Goal: Obtain resource: Download file/media

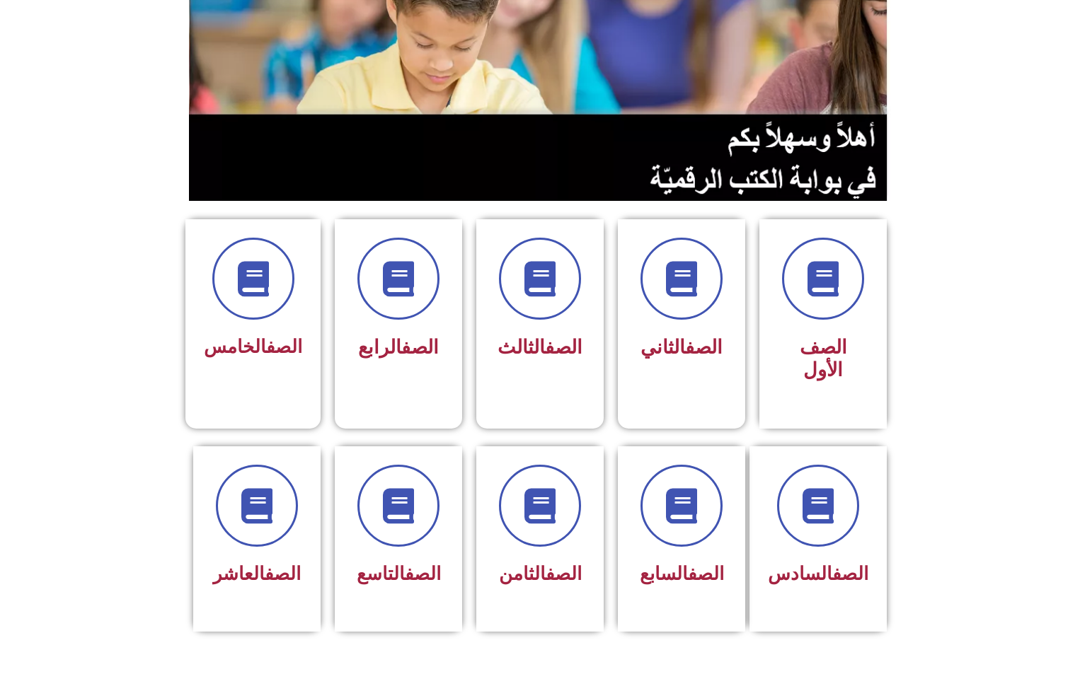
scroll to position [283, 0]
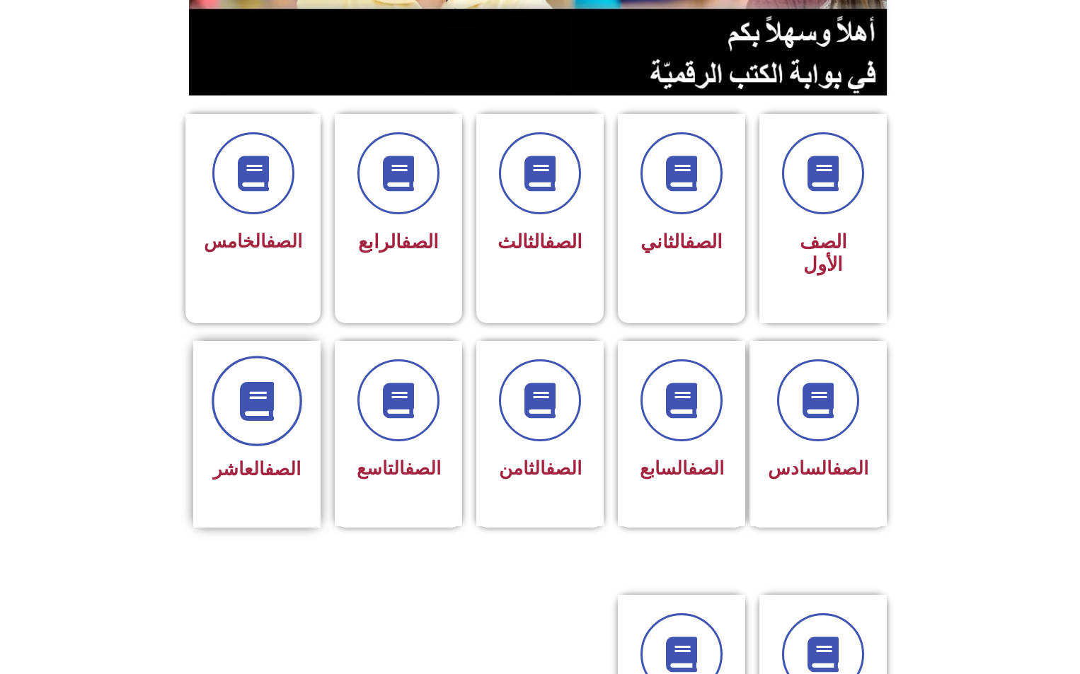
click at [271, 381] on icon at bounding box center [257, 400] width 39 height 39
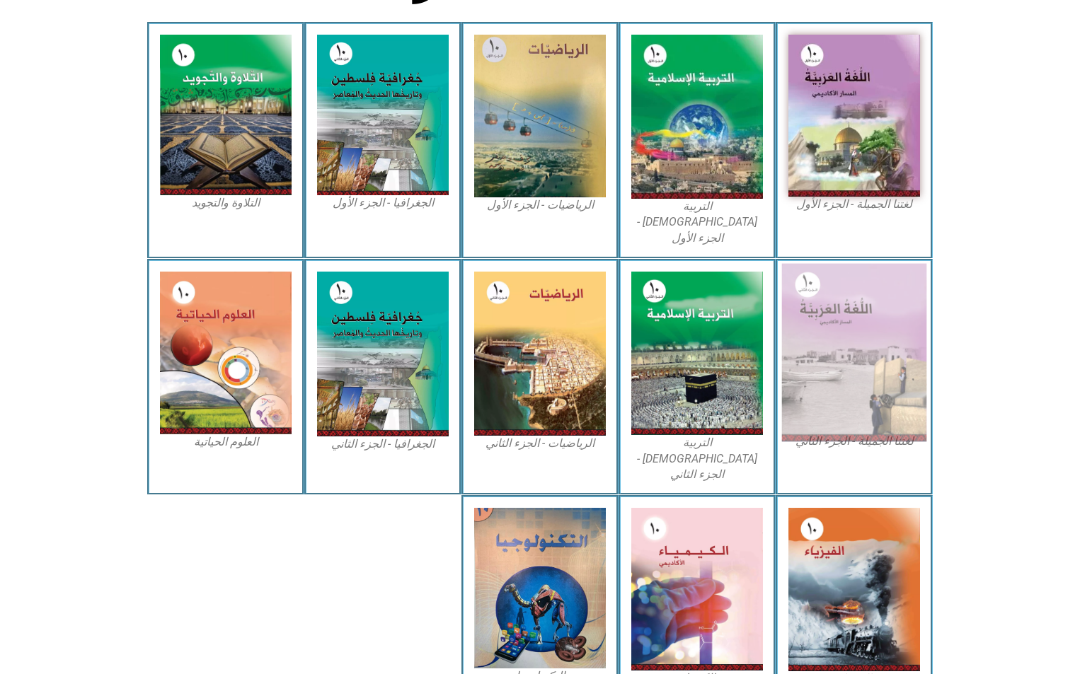
scroll to position [473, 0]
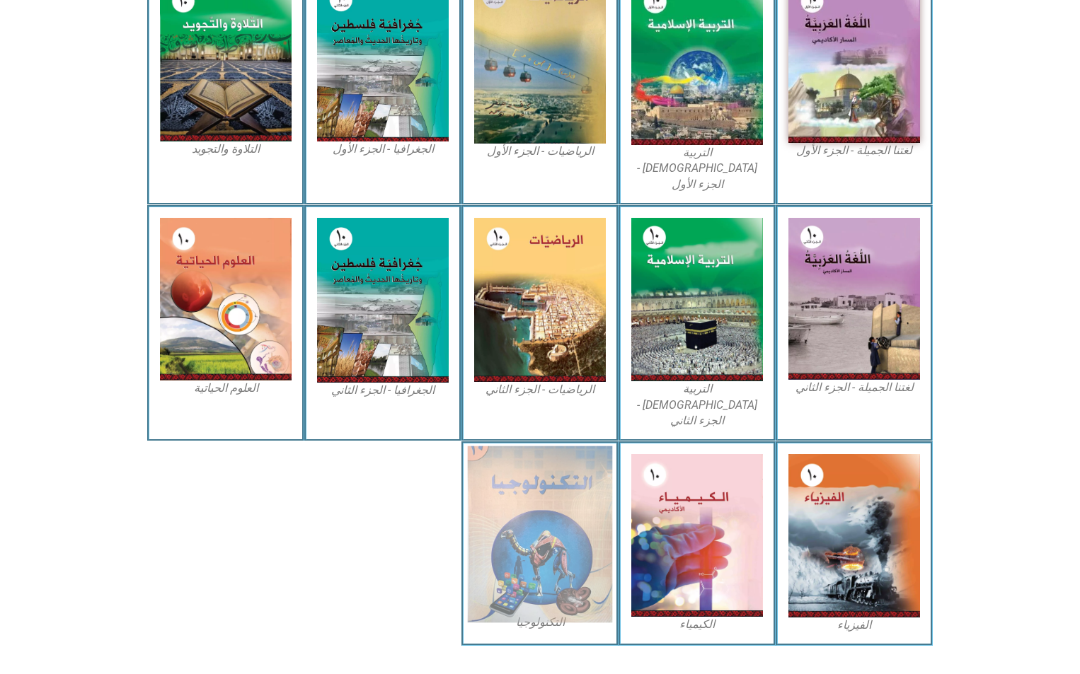
click at [565, 473] on img at bounding box center [540, 535] width 145 height 177
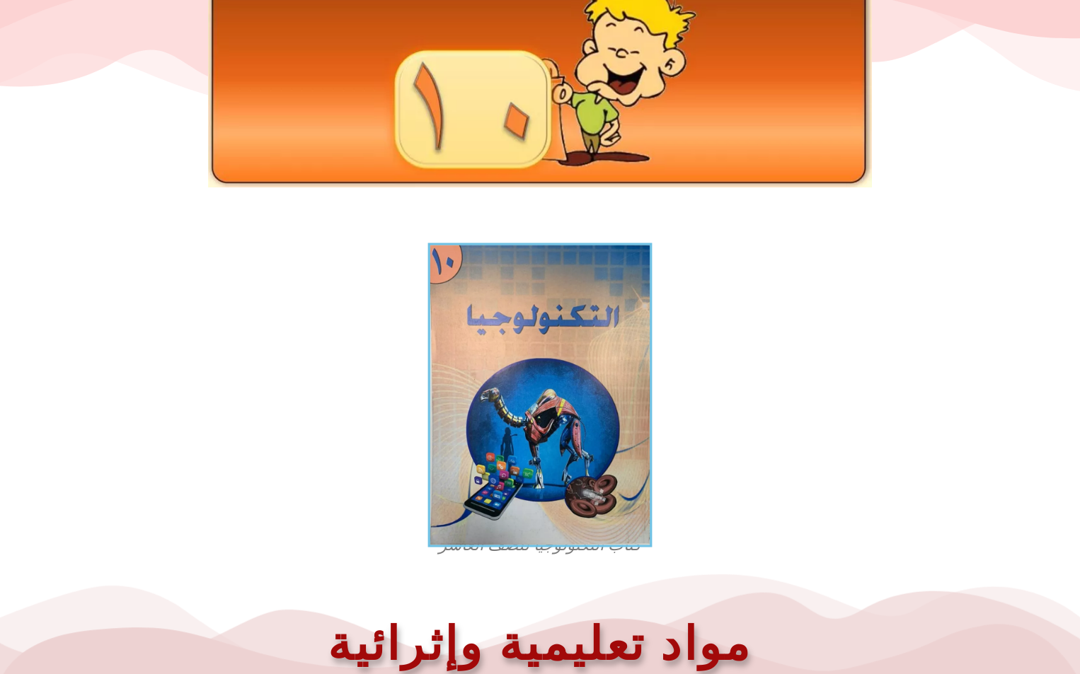
scroll to position [359, 0]
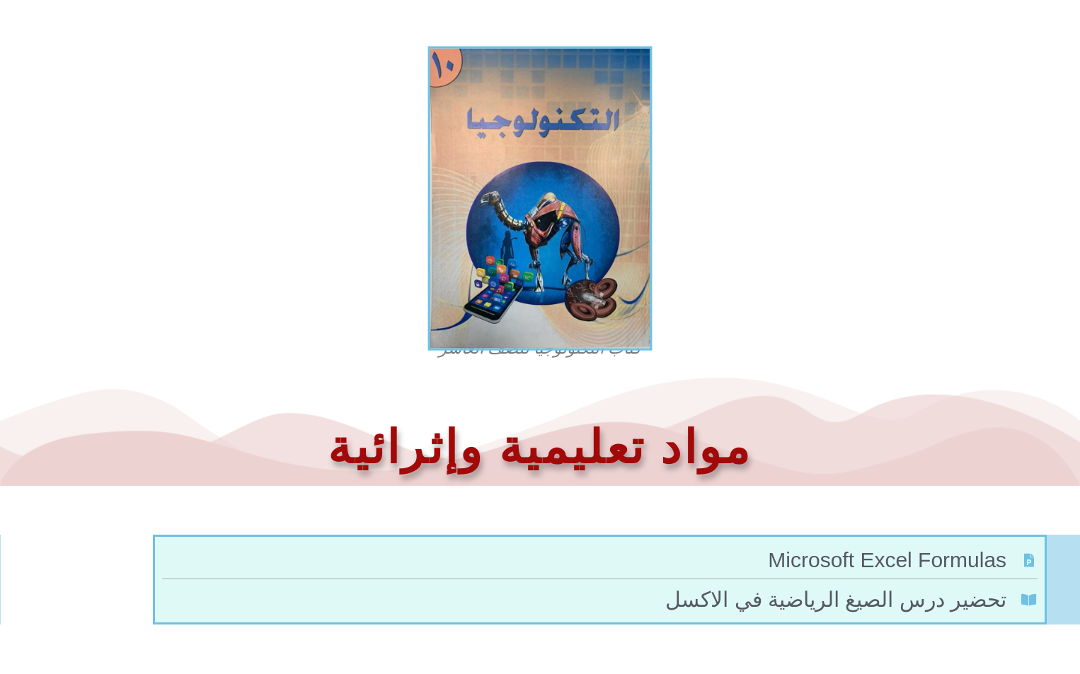
click at [551, 241] on img at bounding box center [540, 198] width 224 height 304
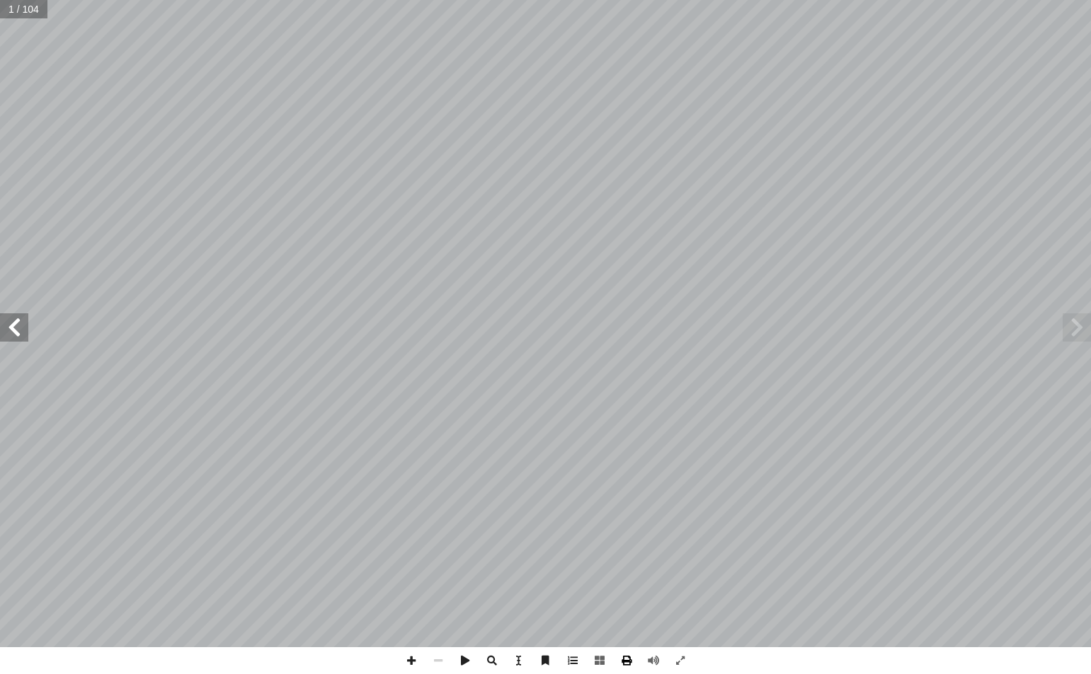
click at [624, 657] on span at bounding box center [626, 661] width 27 height 27
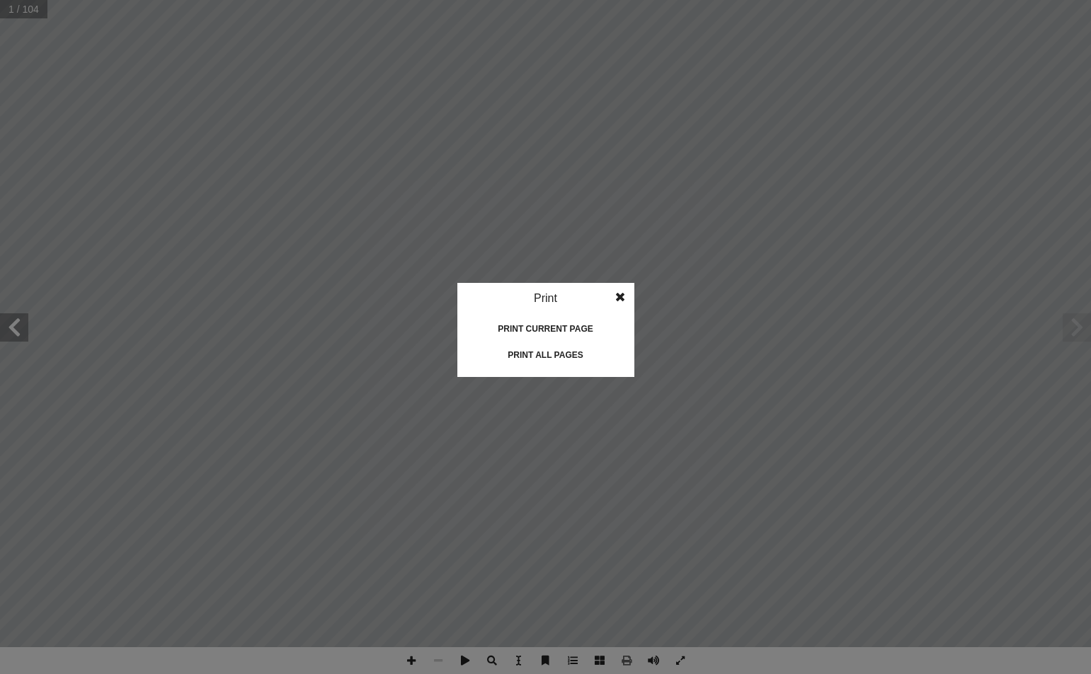
click at [527, 358] on div "Print all pages" at bounding box center [546, 355] width 142 height 23
